Goal: Complete application form

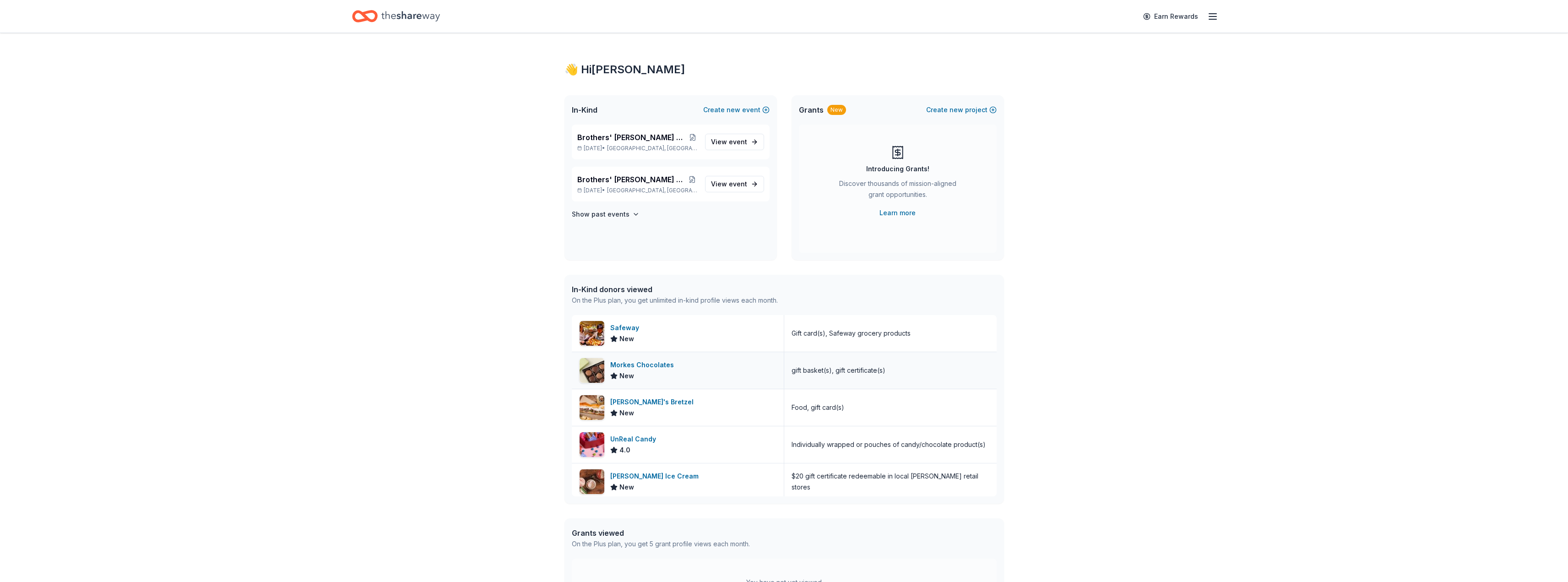
click at [661, 362] on div "Morkes Chocolates" at bounding box center [644, 365] width 67 height 11
click at [624, 213] on h4 "Show past events" at bounding box center [600, 215] width 58 height 11
click at [624, 472] on div "[PERSON_NAME] Ice Cream" at bounding box center [656, 472] width 92 height 11
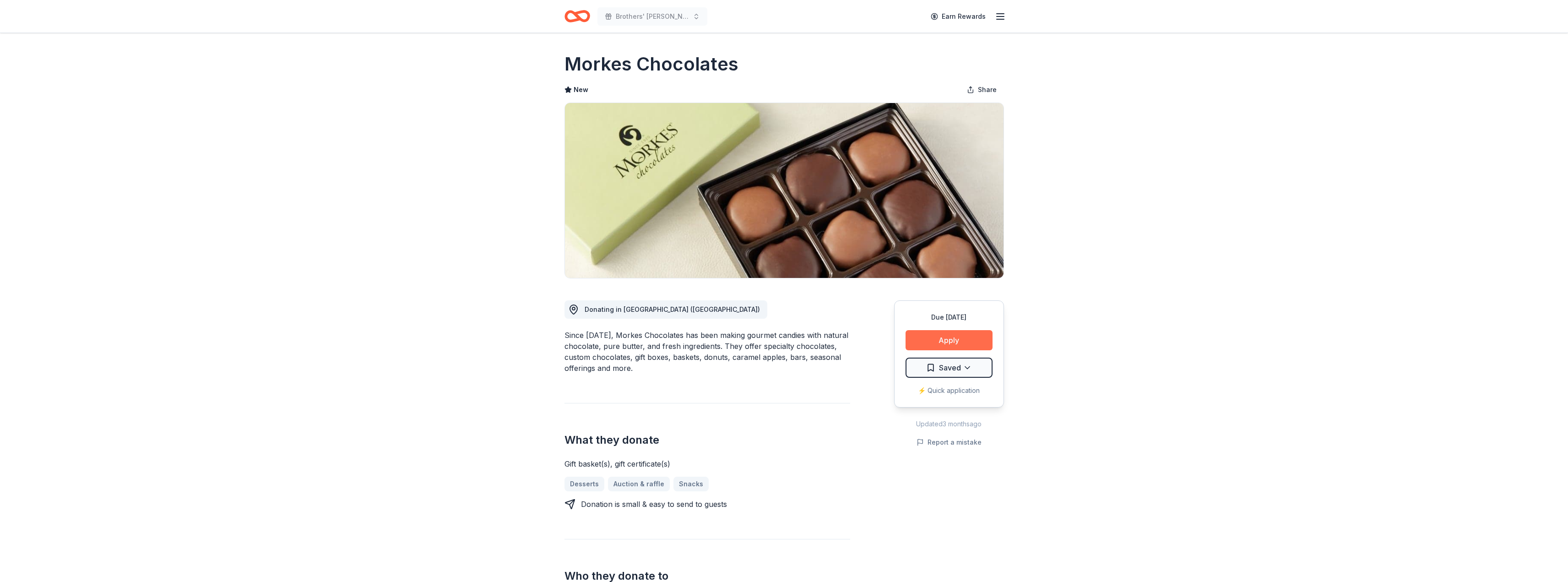
click at [945, 336] on button "Apply" at bounding box center [948, 340] width 87 height 20
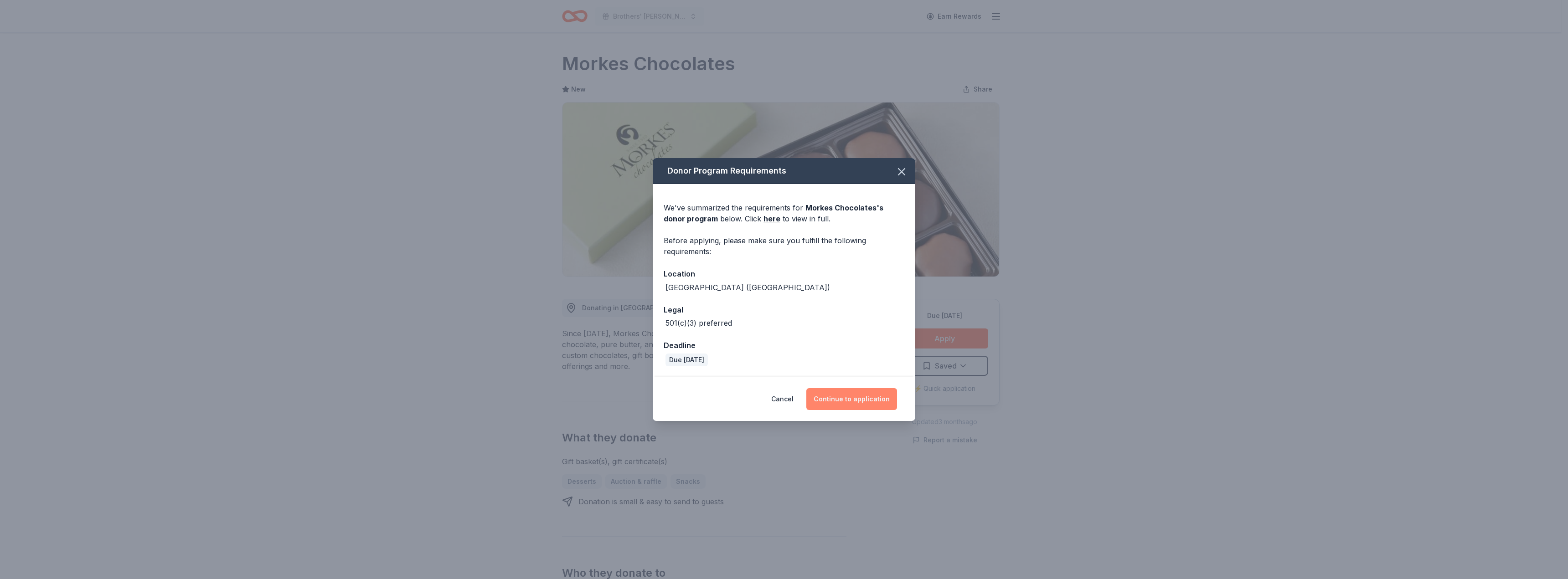
click at [857, 395] on button "Continue to application" at bounding box center [852, 399] width 91 height 22
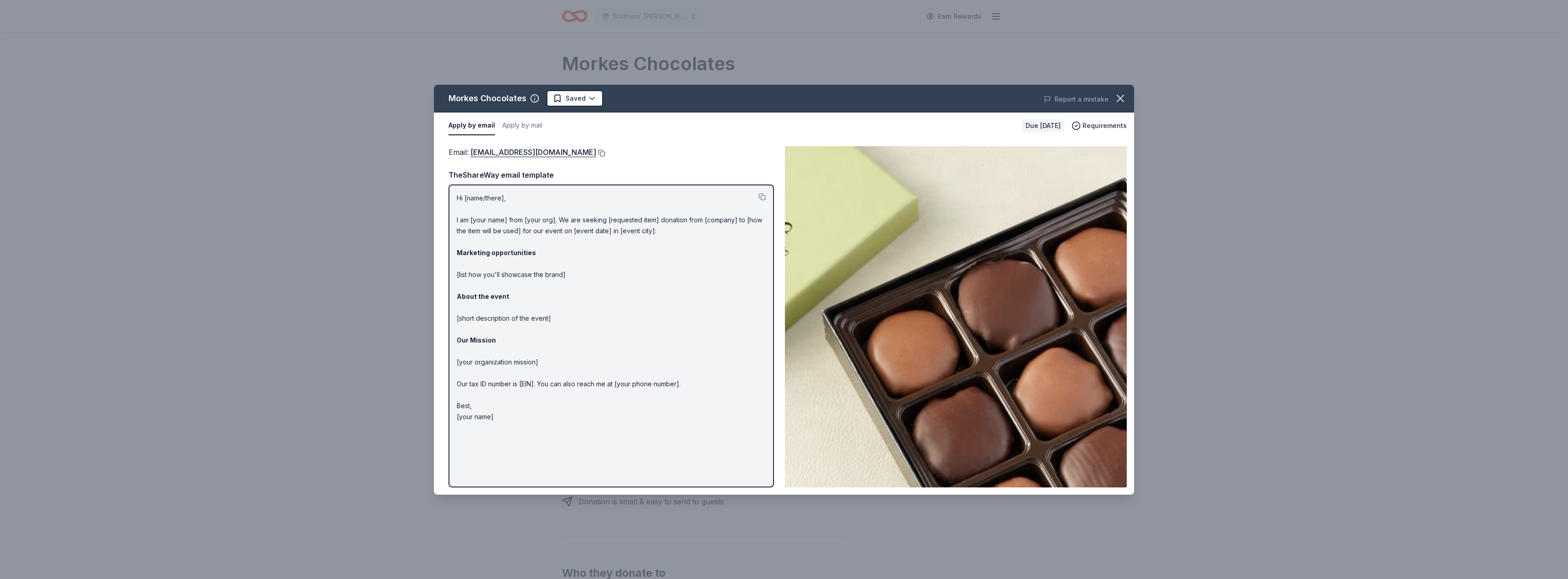
click at [596, 152] on button at bounding box center [600, 153] width 9 height 8
